Goal: Register for event/course

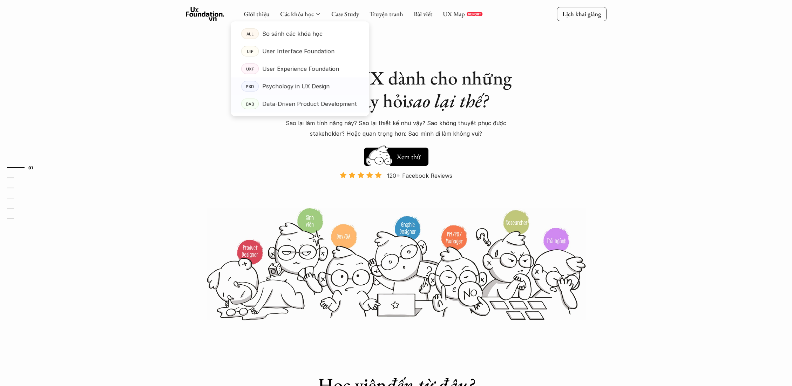
click at [296, 86] on p "Psychology in UX Design" at bounding box center [295, 86] width 67 height 11
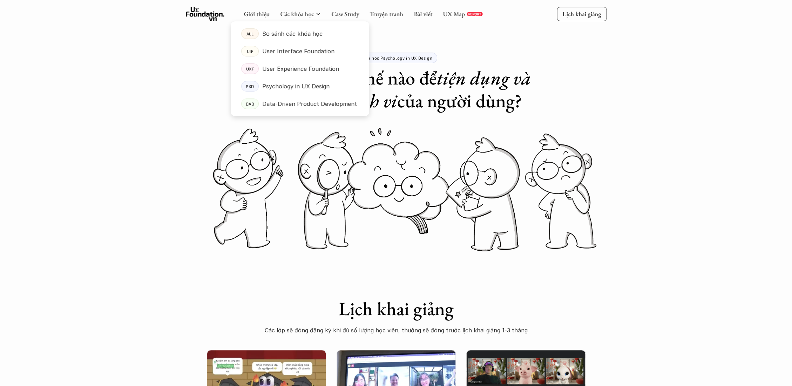
click at [286, 16] on div at bounding box center [300, 63] width 138 height 106
click at [281, 67] on p "User Experience Foundation" at bounding box center [300, 68] width 77 height 11
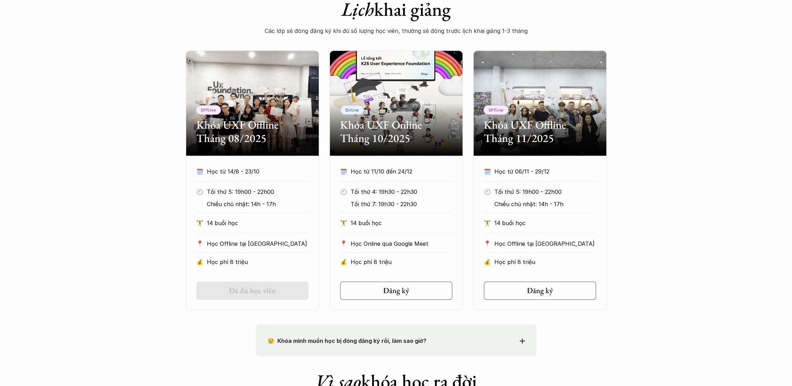
scroll to position [311, 0]
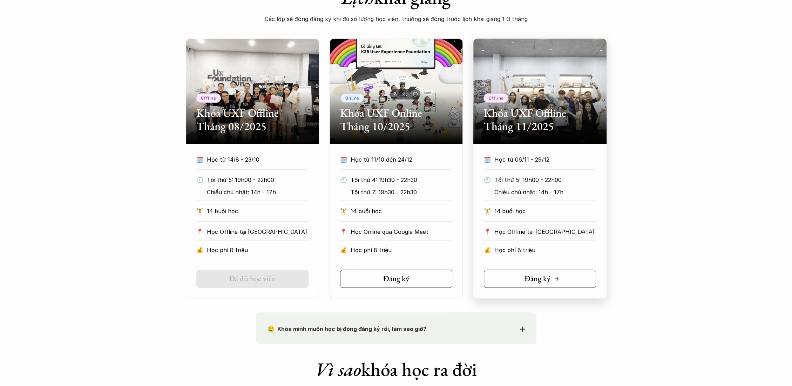
click at [504, 282] on link "Đăng ký" at bounding box center [540, 279] width 112 height 18
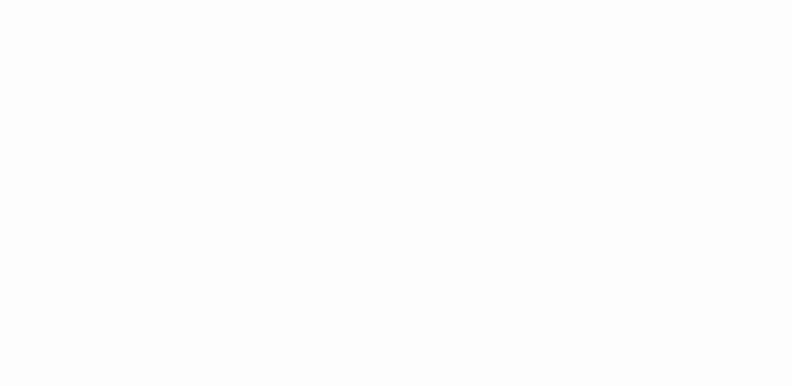
scroll to position [584, 0]
click at [238, 208] on div "Giới thiệu Các khóa học Case Study Truyện tranh Bài viết UX Map REPORT Lịch kha…" at bounding box center [396, 158] width 792 height 1485
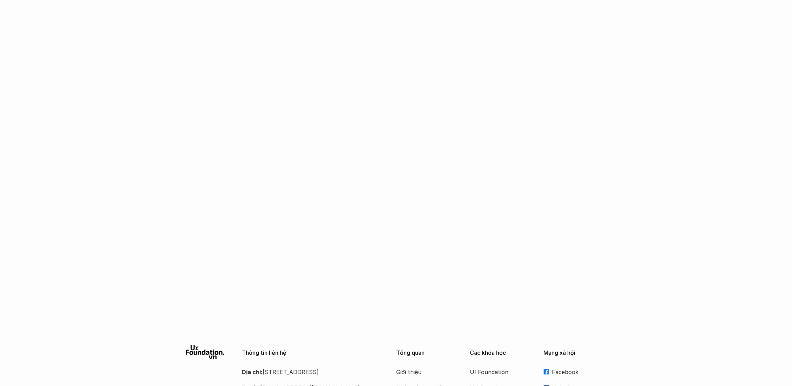
scroll to position [1012, 0]
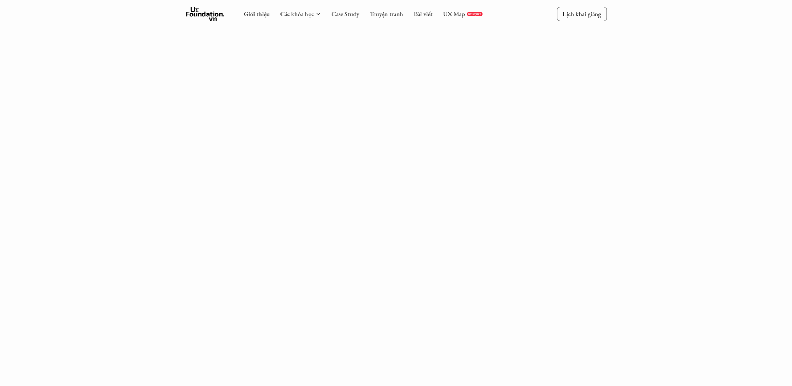
scroll to position [895, 0]
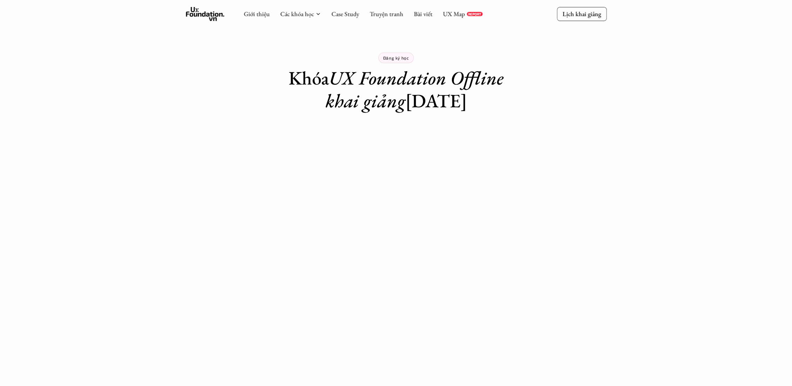
click at [241, 218] on div "Giới thiệu Các khóa học Case Study Truyện tranh Bài viết UX Map REPORT Lịch kha…" at bounding box center [396, 359] width 792 height 719
click at [573, 203] on div "Giới thiệu Các khóa học Case Study Truyện tranh Bài viết UX Map REPORT Lịch kha…" at bounding box center [396, 359] width 792 height 719
click at [203, 236] on div "Giới thiệu Các khóa học Case Study Truyện tranh Bài viết UX Map REPORT Lịch kha…" at bounding box center [396, 359] width 792 height 719
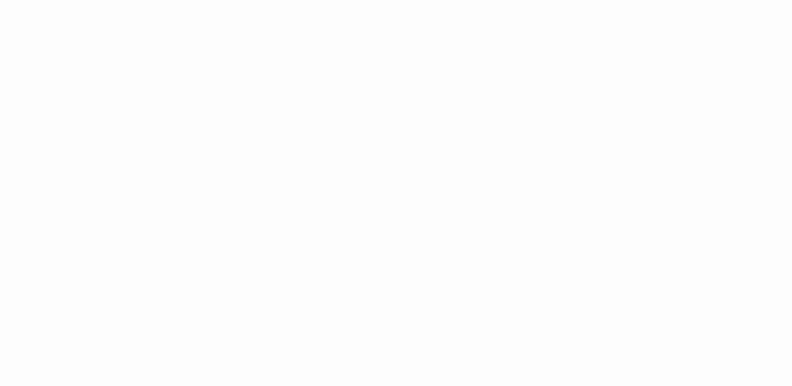
scroll to position [195, 0]
